Goal: Use online tool/utility

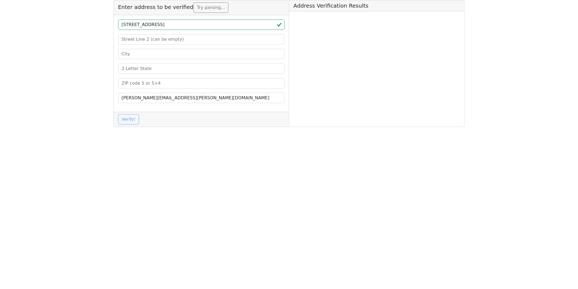
click at [196, 26] on input "[STREET_ADDRESS]" at bounding box center [201, 25] width 167 height 10
drag, startPoint x: 196, startPoint y: 26, endPoint x: 193, endPoint y: 31, distance: 6.4
click at [196, 26] on input "[STREET_ADDRESS]" at bounding box center [201, 25] width 167 height 10
type input "[GEOGRAPHIC_DATA], [GEOGRAPHIC_DATA]"
click at [145, 83] on input at bounding box center [201, 83] width 167 height 10
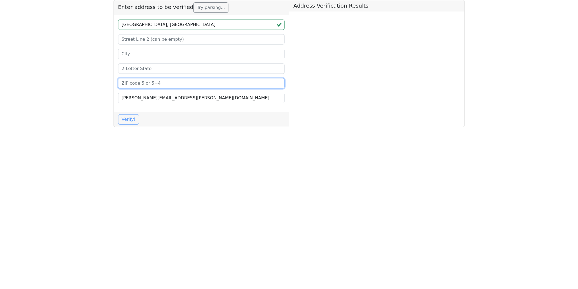
paste input "46032"
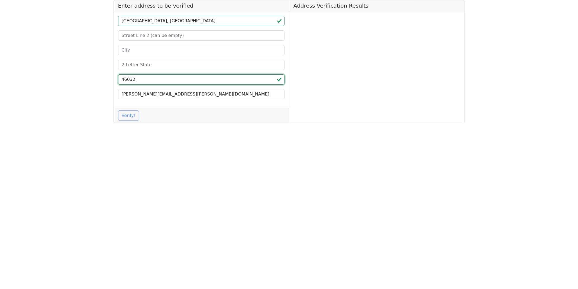
type input "46032"
click at [187, 21] on input "[GEOGRAPHIC_DATA], [GEOGRAPHIC_DATA]" at bounding box center [201, 21] width 167 height 10
click at [187, 21] on input "[GEOGRAPHIC_DATA]," at bounding box center [201, 21] width 167 height 10
type input "[GEOGRAPHIC_DATA],"
click at [144, 63] on input at bounding box center [201, 65] width 167 height 10
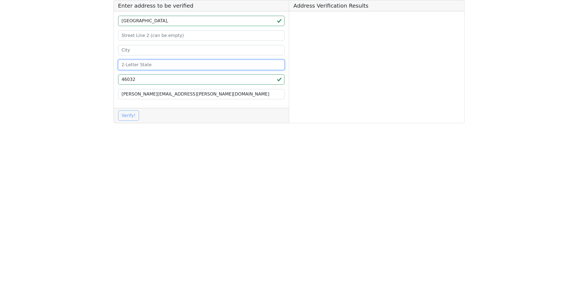
paste input "IN"
type input "IN"
click at [171, 18] on input "[GEOGRAPHIC_DATA]," at bounding box center [201, 21] width 167 height 10
click at [162, 20] on input "[GEOGRAPHIC_DATA]," at bounding box center [201, 21] width 167 height 10
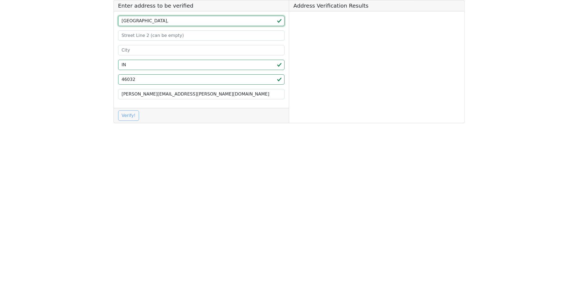
click at [162, 20] on input "[GEOGRAPHIC_DATA]," at bounding box center [201, 21] width 167 height 10
click at [175, 21] on input "[GEOGRAPHIC_DATA]," at bounding box center [201, 21] width 167 height 10
type input "[GEOGRAPHIC_DATA] ,"
click at [133, 49] on input at bounding box center [201, 50] width 167 height 10
paste input "ST CARMEL"
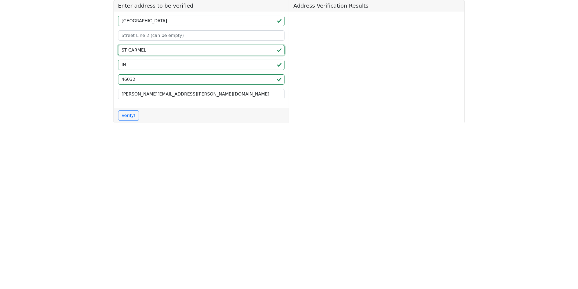
type input "ST CARMEL"
click at [172, 21] on input "[GEOGRAPHIC_DATA] ," at bounding box center [201, 21] width 167 height 10
type input "11819 N MERIDIAN"
click at [129, 115] on button "Verify!" at bounding box center [128, 115] width 21 height 10
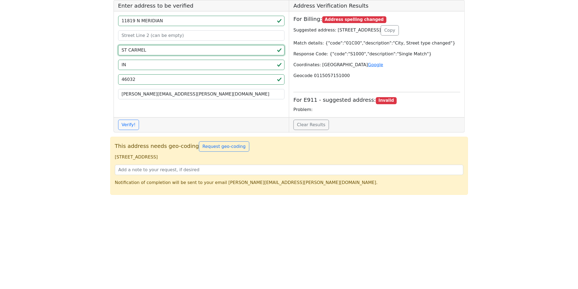
drag, startPoint x: 126, startPoint y: 50, endPoint x: 129, endPoint y: 52, distance: 3.5
click at [127, 50] on input "ST CARMEL" at bounding box center [201, 50] width 167 height 10
type input "CARMEL"
click at [132, 124] on button "Verify!" at bounding box center [128, 125] width 21 height 10
click at [119, 156] on p "[STREET_ADDRESS]" at bounding box center [289, 157] width 349 height 7
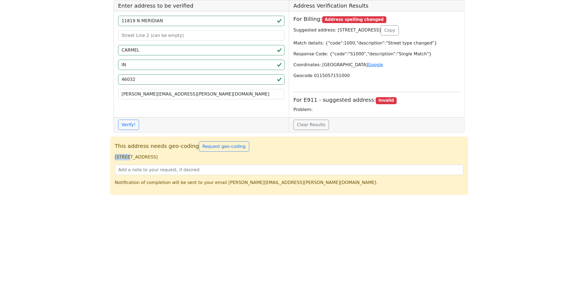
click at [119, 156] on p "[STREET_ADDRESS]" at bounding box center [289, 157] width 349 height 7
click at [188, 156] on p "[STREET_ADDRESS]" at bounding box center [289, 157] width 349 height 7
copy p "[STREET_ADDRESS]"
